Goal: Navigation & Orientation: Find specific page/section

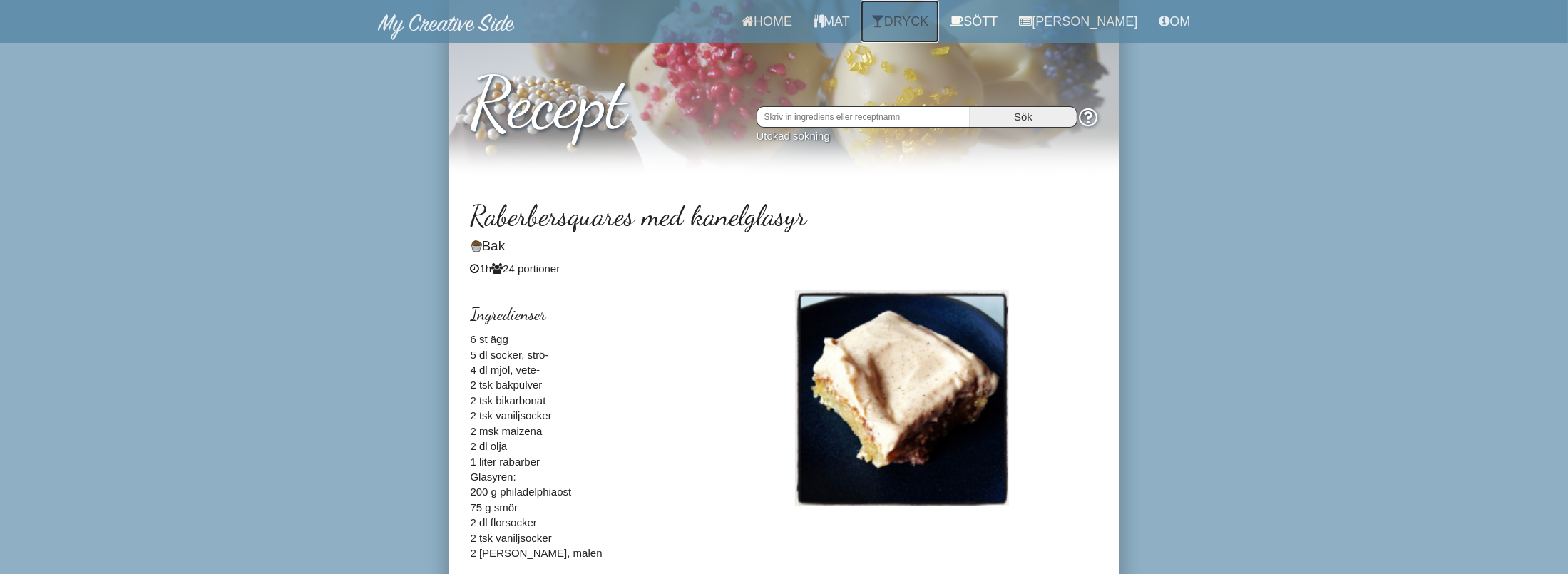
click at [921, 14] on link "Dryck" at bounding box center [900, 21] width 79 height 42
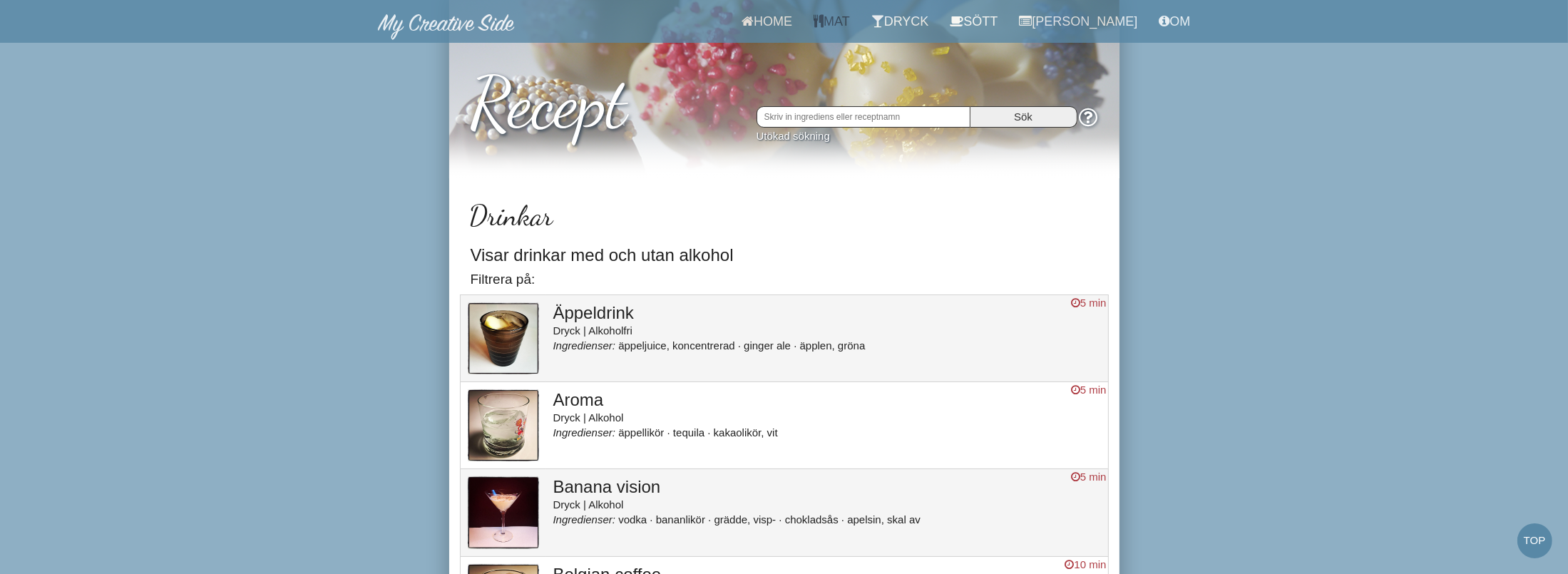
click at [861, 21] on link "Mat" at bounding box center [831, 21] width 58 height 42
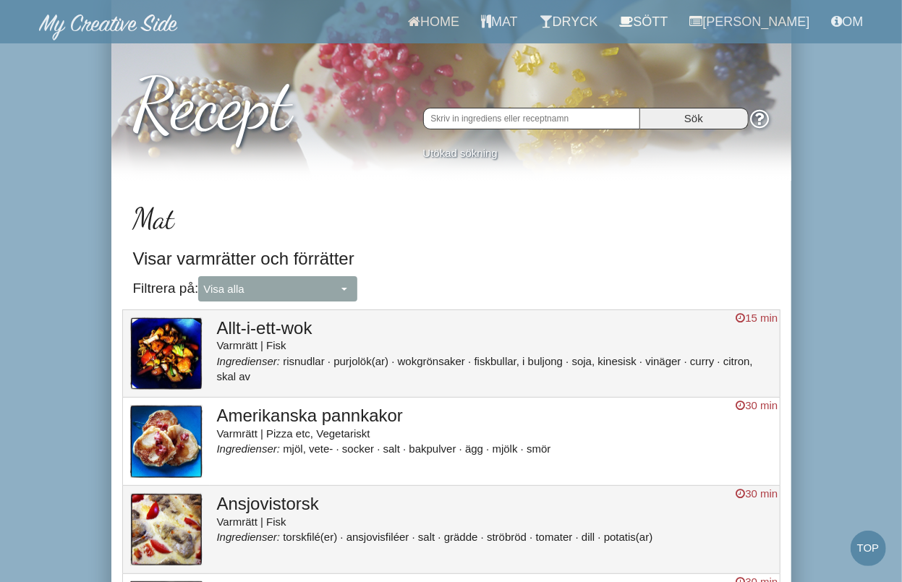
drag, startPoint x: 51, startPoint y: 190, endPoint x: 499, endPoint y: 56, distance: 467.4
